Goal: Navigation & Orientation: Find specific page/section

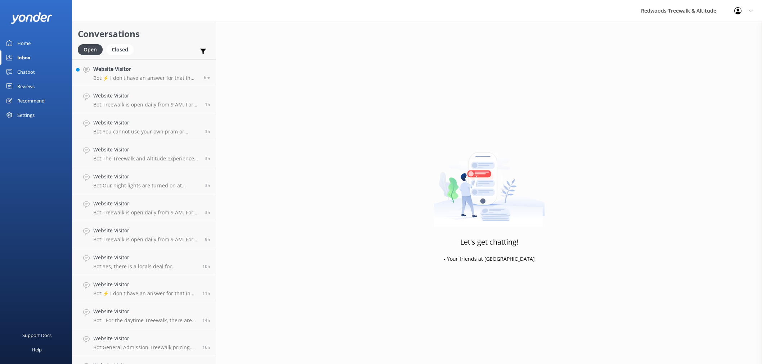
click at [42, 36] on link "Home" at bounding box center [36, 43] width 72 height 14
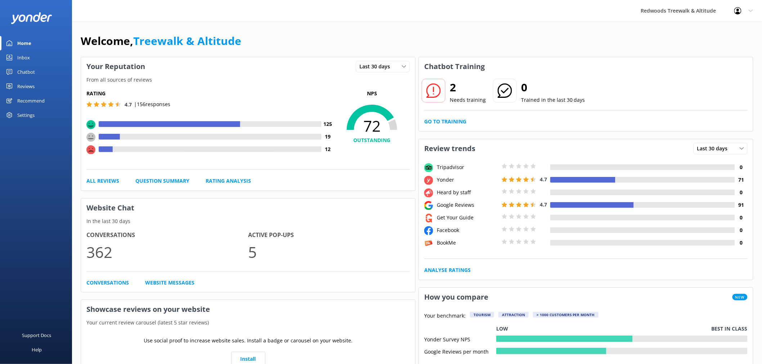
click at [37, 81] on link "Reviews" at bounding box center [36, 86] width 72 height 14
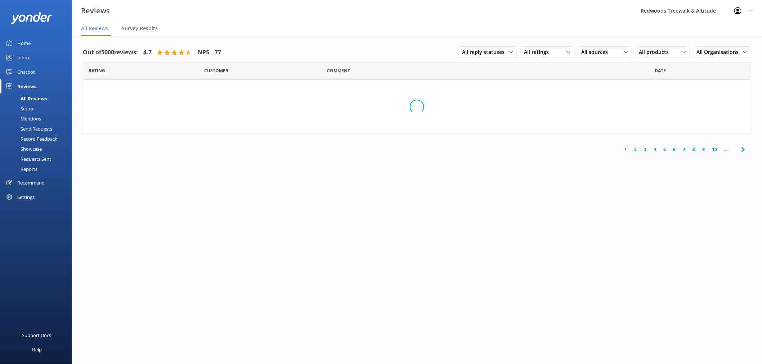
click at [35, 56] on link "Inbox" at bounding box center [36, 57] width 72 height 14
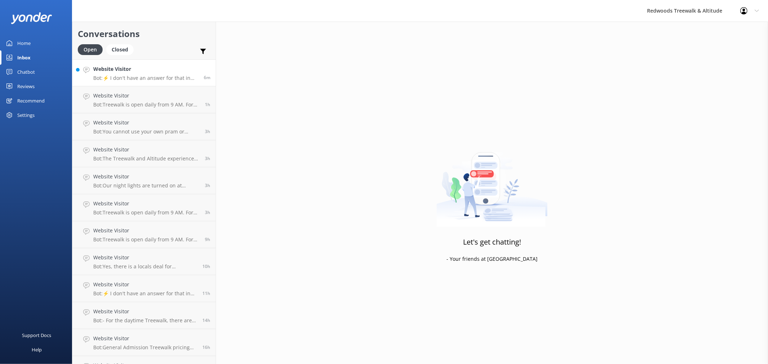
click at [154, 71] on h4 "Website Visitor" at bounding box center [145, 69] width 105 height 8
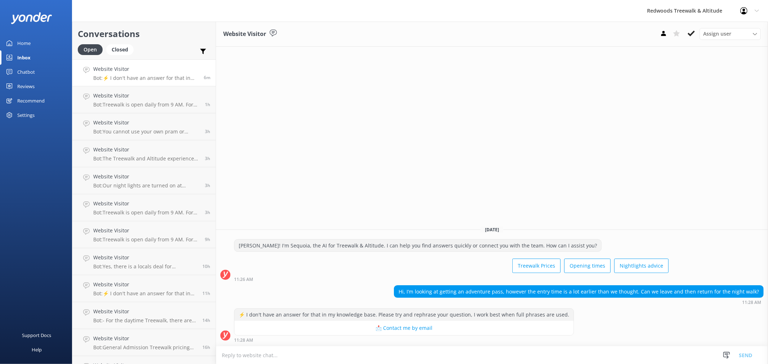
click at [38, 46] on link "Home" at bounding box center [36, 43] width 72 height 14
